Goal: Book appointment/travel/reservation

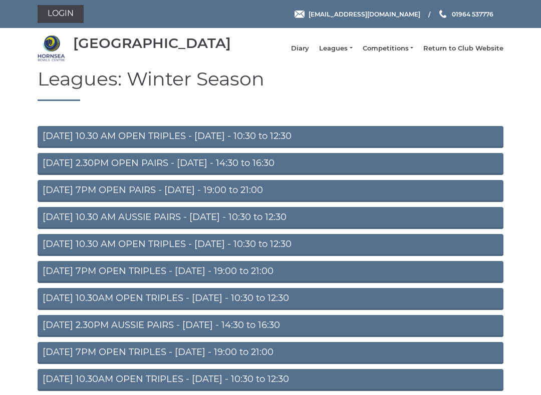
click at [309, 49] on li "Diary" at bounding box center [295, 48] width 28 height 19
click at [309, 53] on link "Diary" at bounding box center [300, 48] width 18 height 9
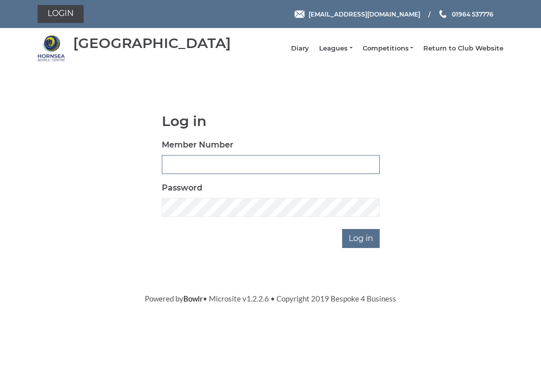
click at [287, 171] on input "Member Number" at bounding box center [271, 164] width 218 height 19
type input "0045"
click at [361, 246] on input "Log in" at bounding box center [361, 238] width 38 height 19
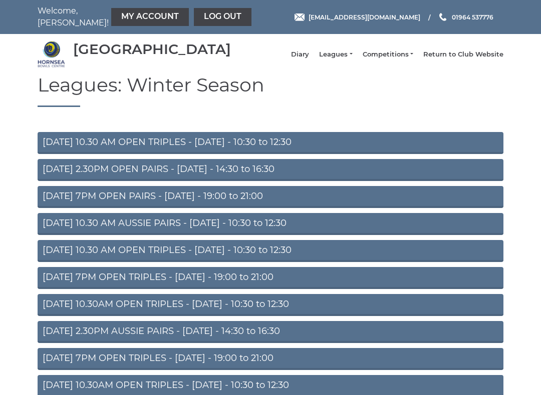
click at [309, 59] on link "Diary" at bounding box center [300, 54] width 18 height 9
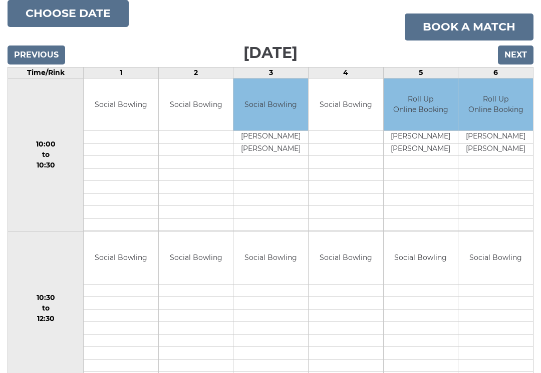
scroll to position [122, 0]
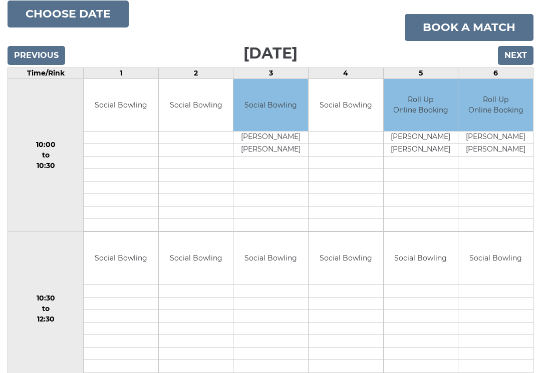
click at [525, 57] on input "Next" at bounding box center [516, 55] width 36 height 19
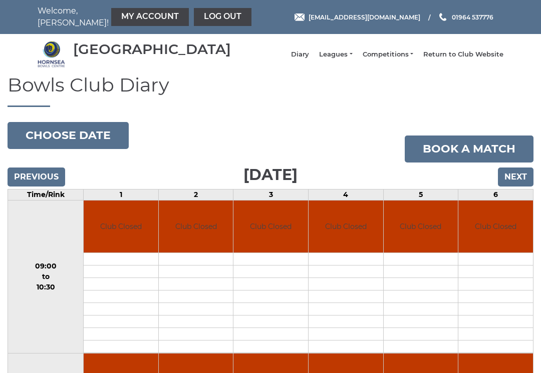
click at [506, 187] on input "Next" at bounding box center [516, 177] width 36 height 19
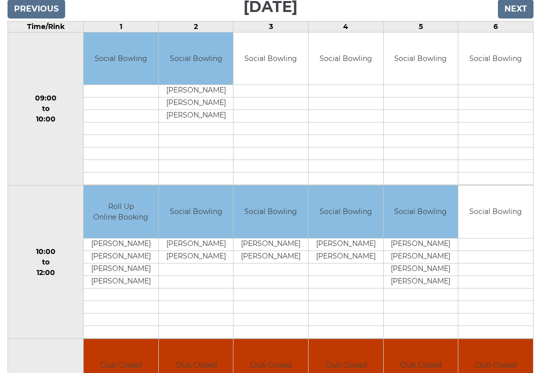
scroll to position [170, 0]
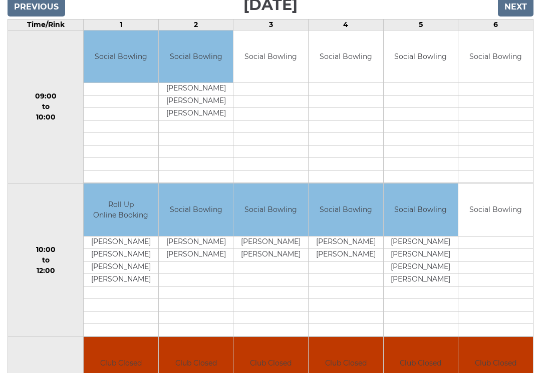
click at [516, 11] on input "Next" at bounding box center [516, 6] width 36 height 19
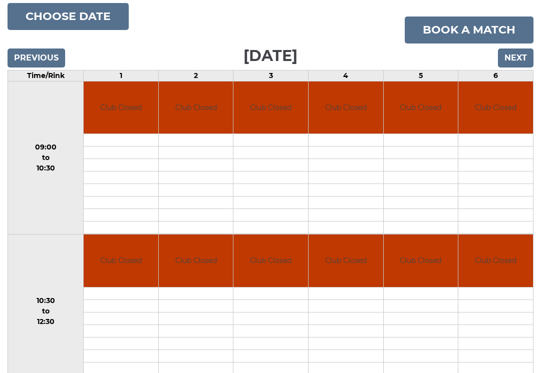
click at [513, 66] on input "Next" at bounding box center [516, 58] width 36 height 19
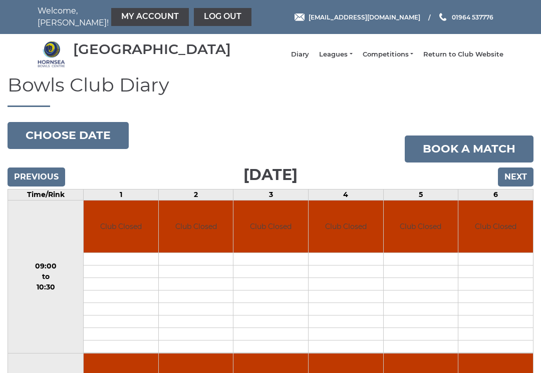
click at [45, 183] on input "Previous" at bounding box center [37, 177] width 58 height 19
click at [42, 184] on input "Previous" at bounding box center [37, 177] width 58 height 19
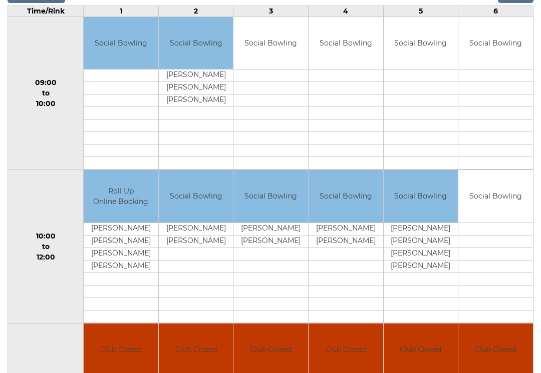
scroll to position [197, 0]
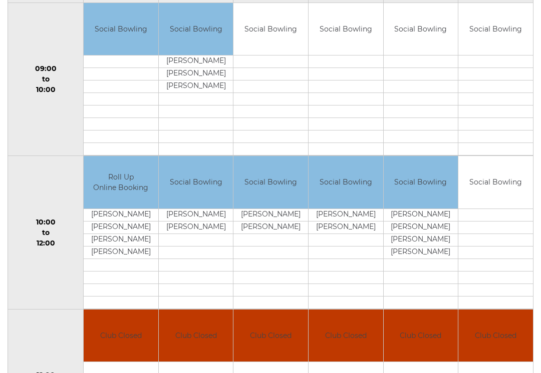
click at [504, 190] on td "Social Bowling" at bounding box center [495, 183] width 75 height 53
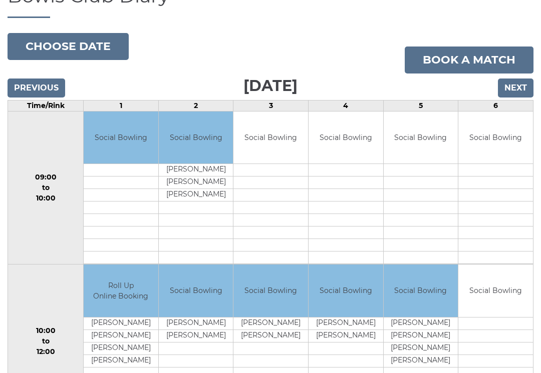
scroll to position [90, 0]
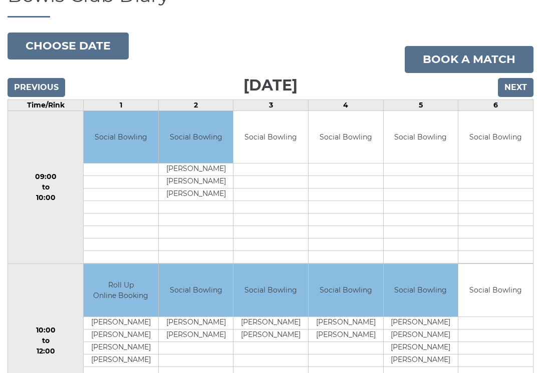
click at [466, 67] on link "Book a match" at bounding box center [468, 59] width 129 height 27
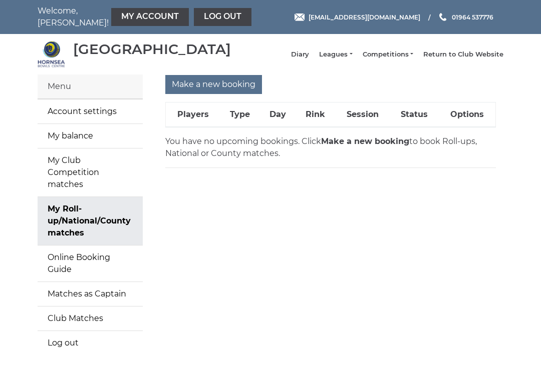
click at [210, 90] on input "Make a new booking" at bounding box center [213, 84] width 97 height 19
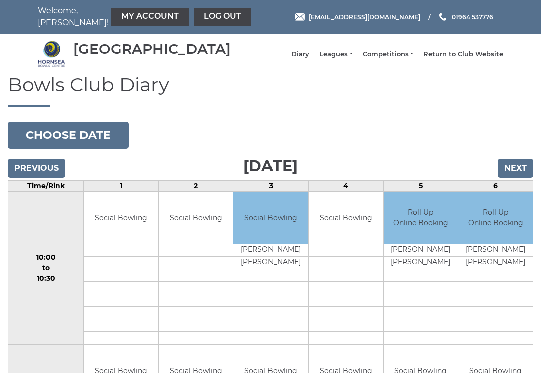
click at [92, 140] on button "Choose date" at bounding box center [68, 135] width 121 height 27
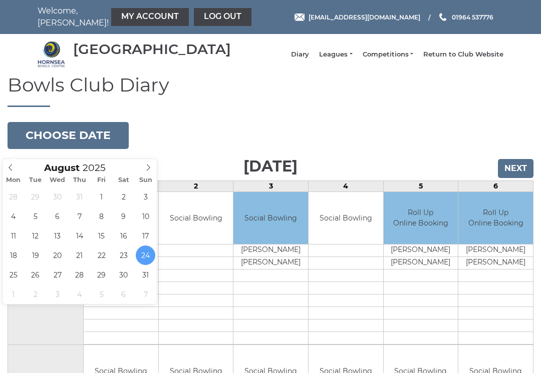
type input "2025-08-26"
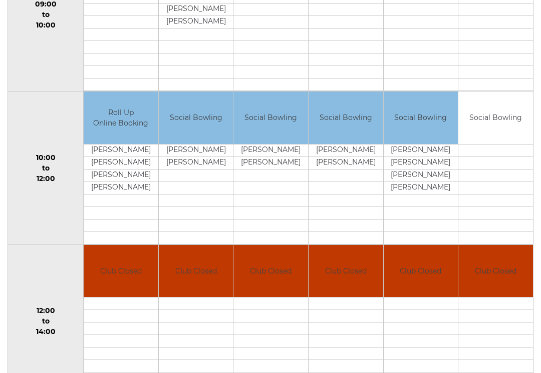
scroll to position [254, 0]
click at [0, 0] on link "Book slot" at bounding box center [0, 0] width 0 height 0
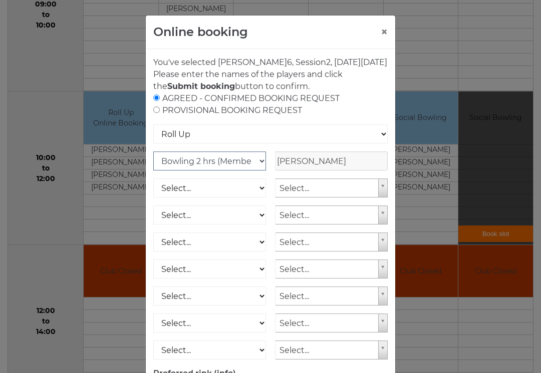
click at [256, 171] on select "Club Competition (Member) National (Member) Bowling 1.5 hrs (Member) Junior (Up…" at bounding box center [209, 161] width 113 height 19
select select "1_54"
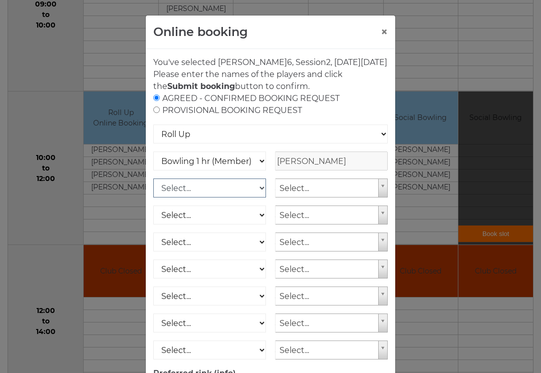
click at [251, 198] on select "Select... Club Competition (Member) Club Competition (Visitor) National (Member…" at bounding box center [209, 188] width 113 height 19
select select "1_54"
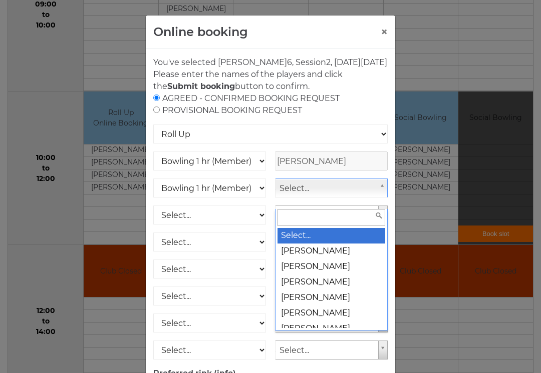
scroll to position [253, 0]
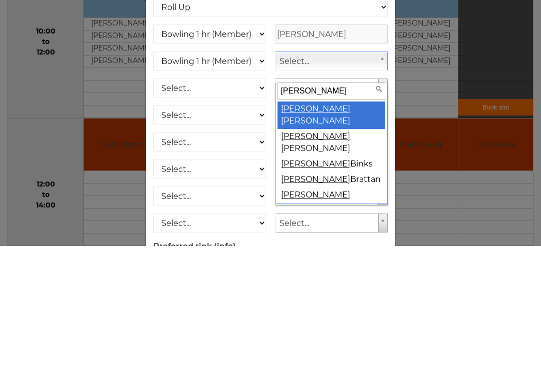
type input "michael g"
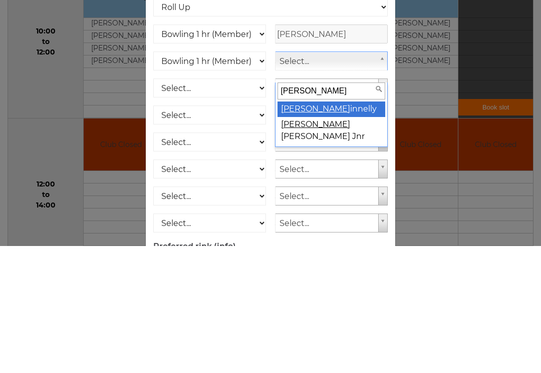
select select "196"
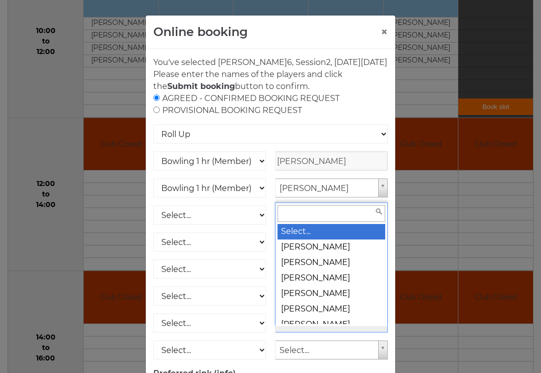
scroll to position [380, 0]
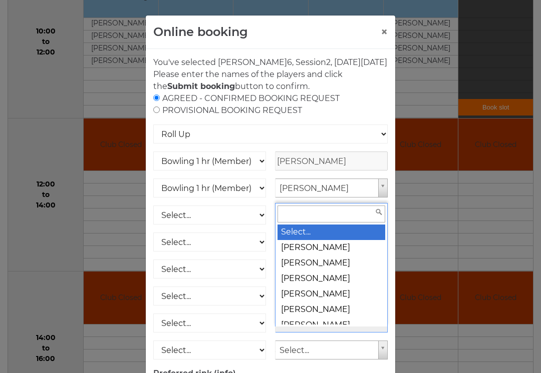
type input "'"
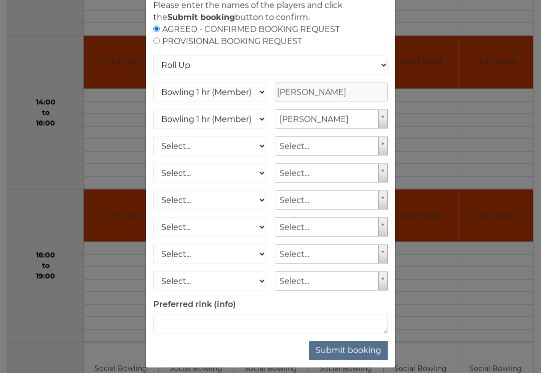
scroll to position [69, 0]
click at [354, 361] on button "Submit booking" at bounding box center [348, 351] width 79 height 19
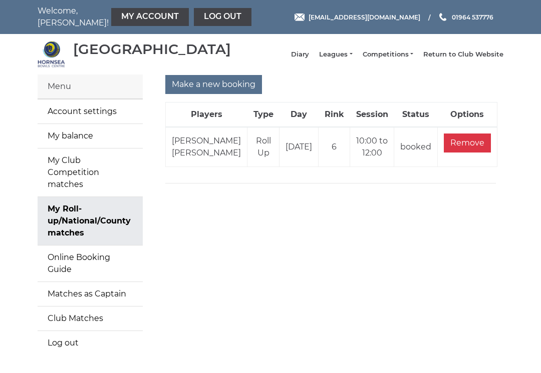
click at [117, 15] on link "My Account" at bounding box center [150, 17] width 78 height 18
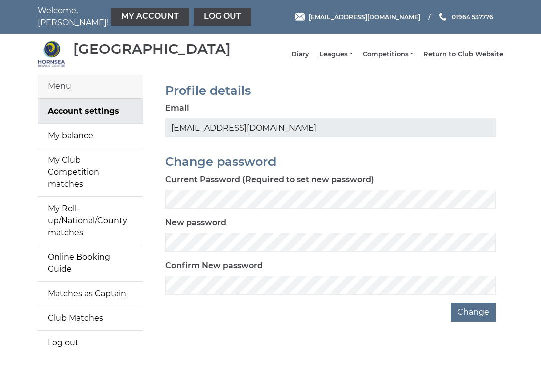
click at [82, 144] on link "My balance" at bounding box center [90, 136] width 105 height 24
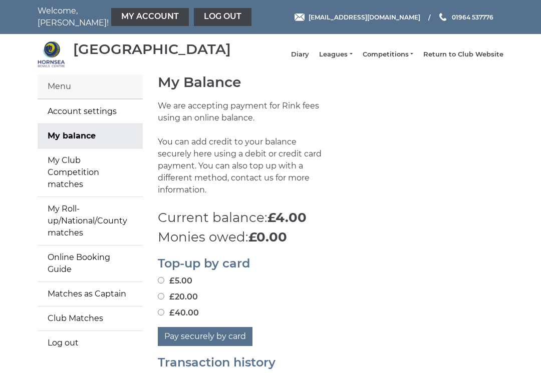
click at [309, 55] on li "Diary" at bounding box center [295, 54] width 28 height 19
click at [309, 57] on link "Diary" at bounding box center [300, 54] width 18 height 9
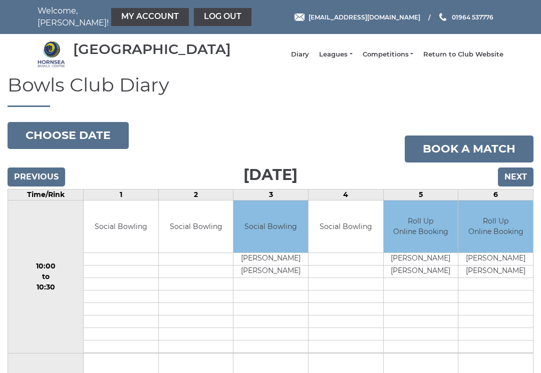
click at [90, 146] on button "Choose date" at bounding box center [68, 135] width 121 height 27
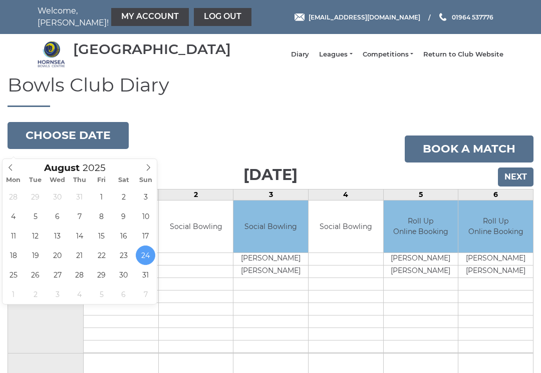
type input "[DATE]"
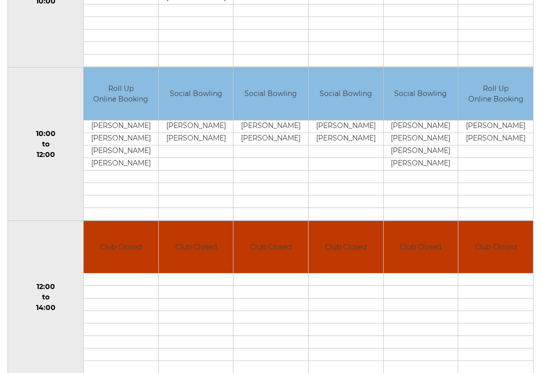
scroll to position [339, 0]
